Goal: Information Seeking & Learning: Learn about a topic

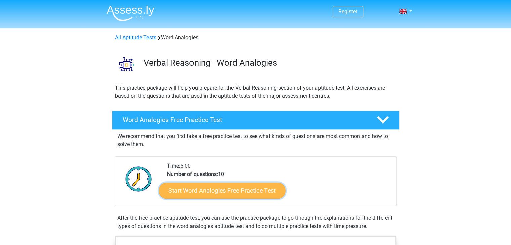
click at [246, 191] on link "Start Word Analogies Free Practice Test" at bounding box center [222, 191] width 127 height 16
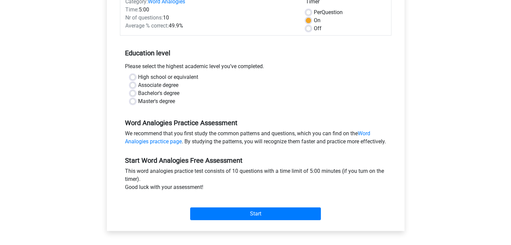
scroll to position [101, 0]
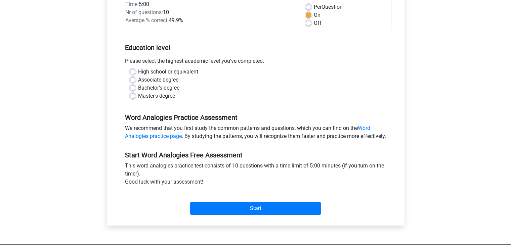
click at [135, 87] on div "Bachelor's degree" at bounding box center [256, 88] width 252 height 8
click at [138, 89] on label "Bachelor's degree" at bounding box center [158, 88] width 41 height 8
click at [132, 89] on input "Bachelor's degree" at bounding box center [132, 87] width 5 height 7
radio input "true"
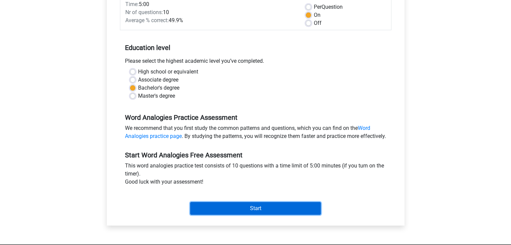
click at [262, 215] on input "Start" at bounding box center [255, 208] width 131 height 13
